Goal: Task Accomplishment & Management: Use online tool/utility

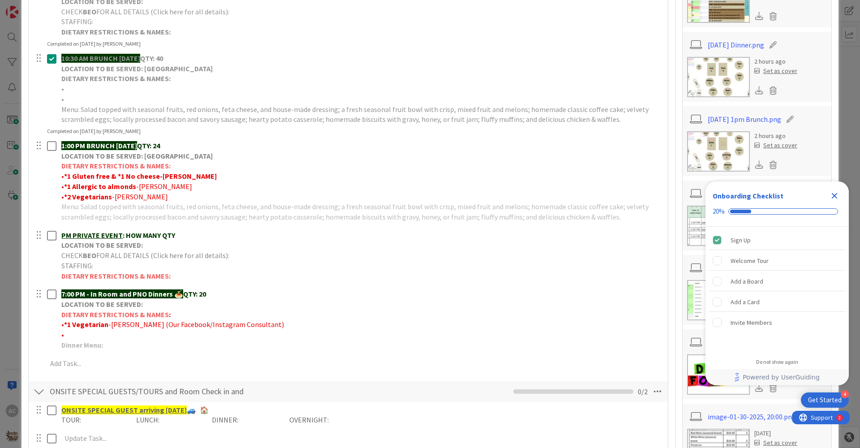
scroll to position [314, 0]
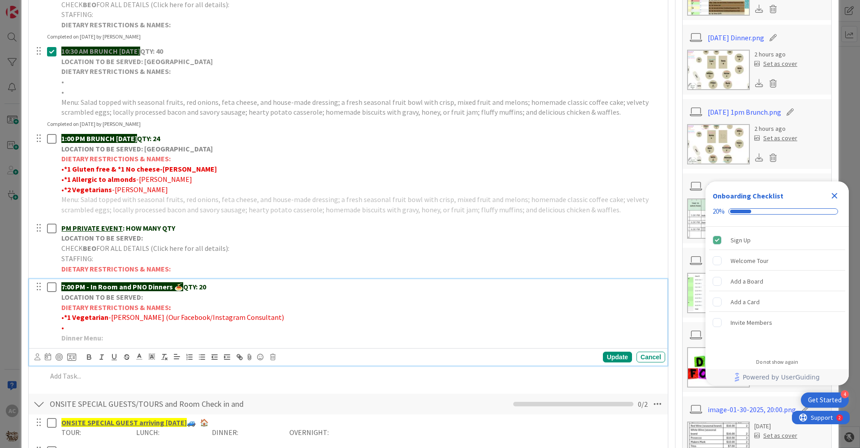
click at [114, 340] on p "Dinner Menu:" at bounding box center [361, 338] width 600 height 10
click at [126, 339] on p "Dinner Menu:" at bounding box center [361, 338] width 600 height 10
click at [246, 340] on strong "Dinner Menu: Garden salad on Spring Mix topped with Feta" at bounding box center [155, 337] width 189 height 9
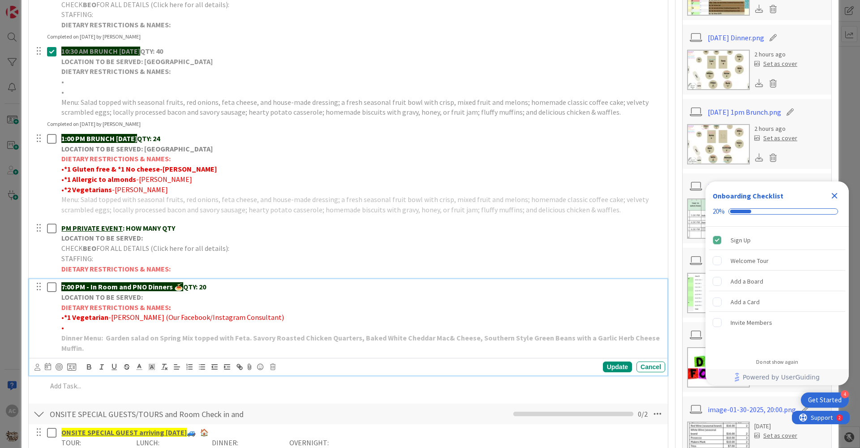
click at [91, 348] on p "Dinner Menu: Garden salad on Spring Mix topped with Feta. Savory Roasted Chicke…" at bounding box center [361, 343] width 600 height 20
click at [603, 372] on div "Update" at bounding box center [617, 366] width 29 height 11
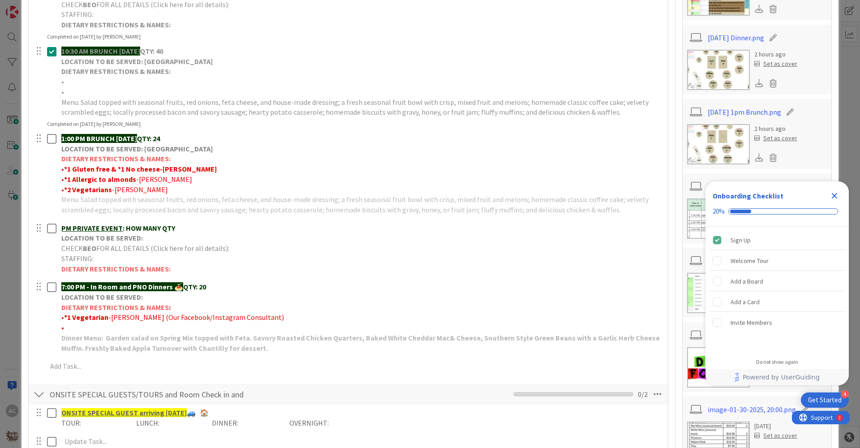
click at [833, 195] on icon "Close Checklist" at bounding box center [834, 195] width 11 height 11
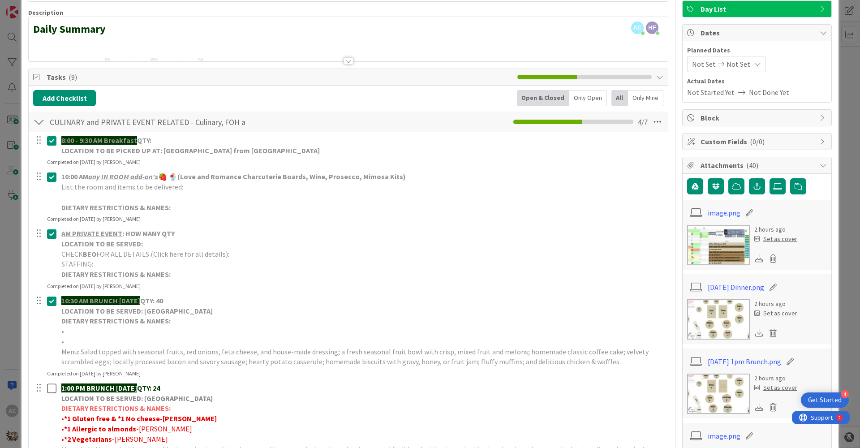
scroll to position [0, 0]
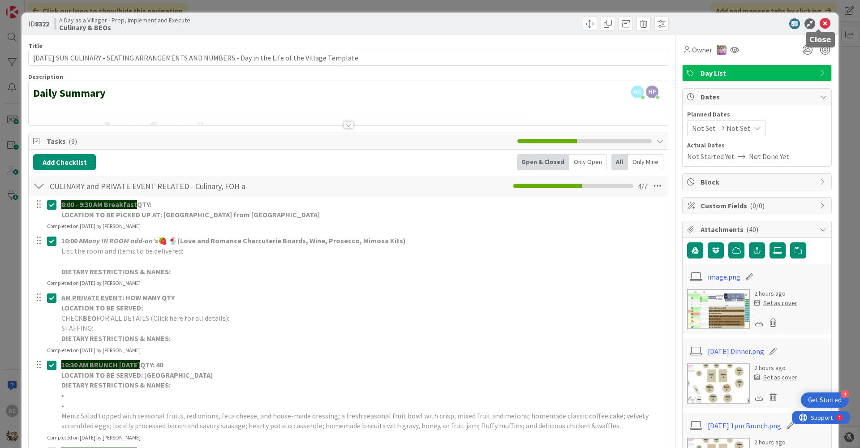
click at [820, 26] on icon at bounding box center [825, 23] width 11 height 11
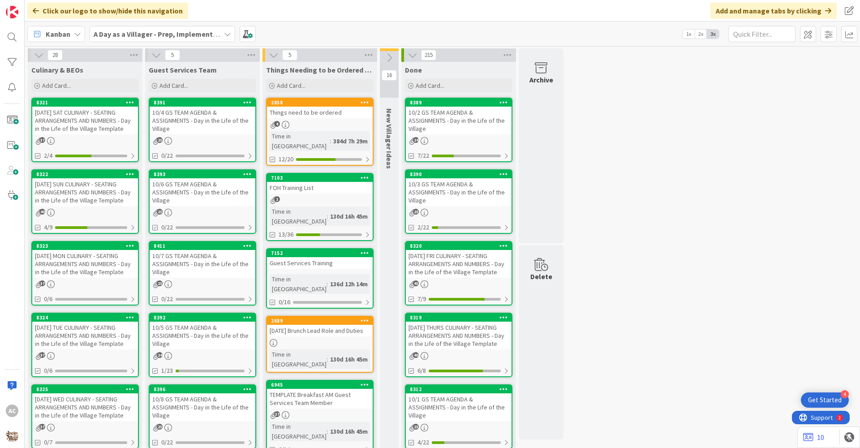
click at [433, 238] on div "Done Add Card... 8389 10/2 GS TEAM AGENDA & ASSIGNMENTS - Day in the Life of th…" at bounding box center [458, 449] width 115 height 774
